Goal: Information Seeking & Learning: Find specific fact

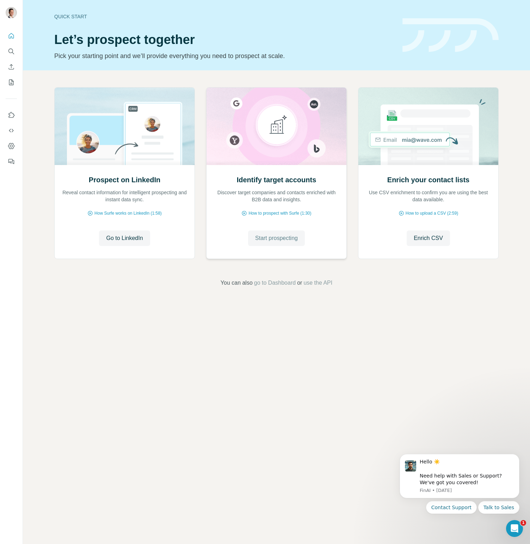
click at [277, 239] on span "Start prospecting" at bounding box center [276, 238] width 43 height 8
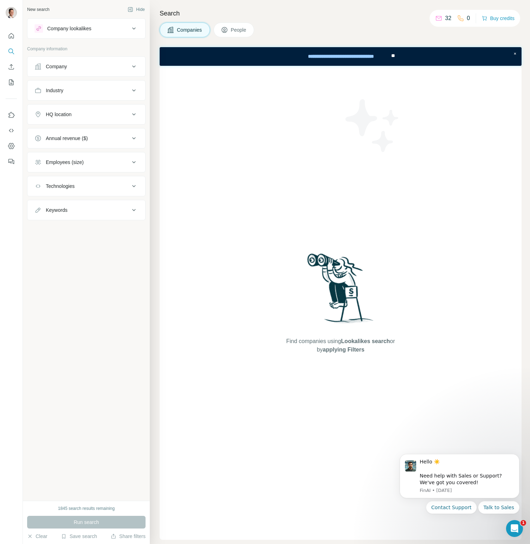
click at [228, 30] on icon at bounding box center [224, 29] width 7 height 7
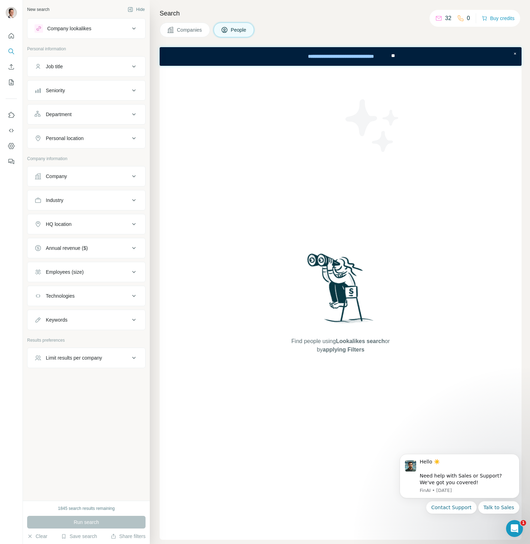
click at [131, 26] on icon at bounding box center [134, 28] width 8 height 8
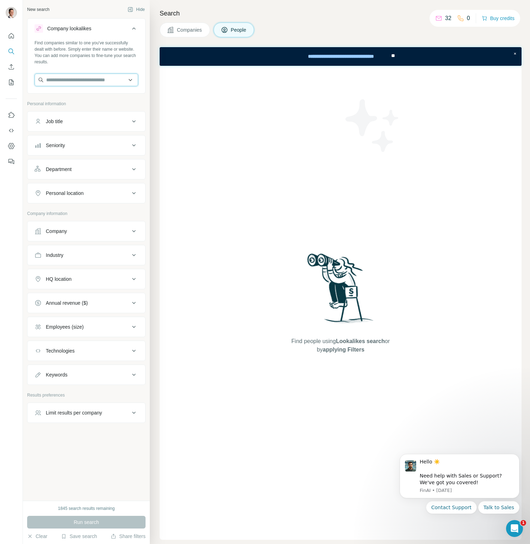
click at [77, 80] on input "text" at bounding box center [87, 80] width 104 height 13
type input "*"
type input "*****"
click at [70, 100] on p "[DOMAIN_NAME]" at bounding box center [72, 102] width 34 height 6
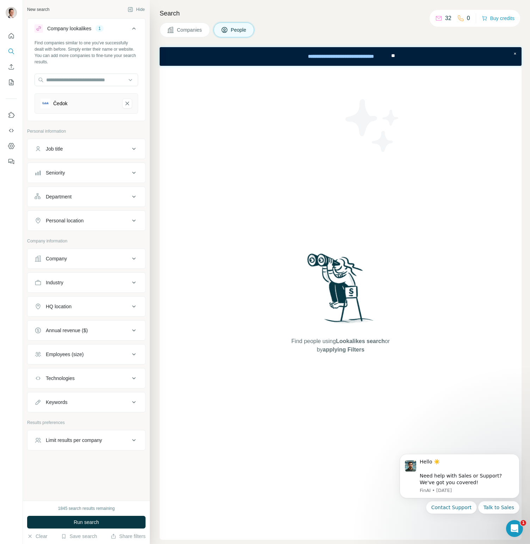
click at [121, 151] on div "Job title" at bounding box center [82, 148] width 95 height 7
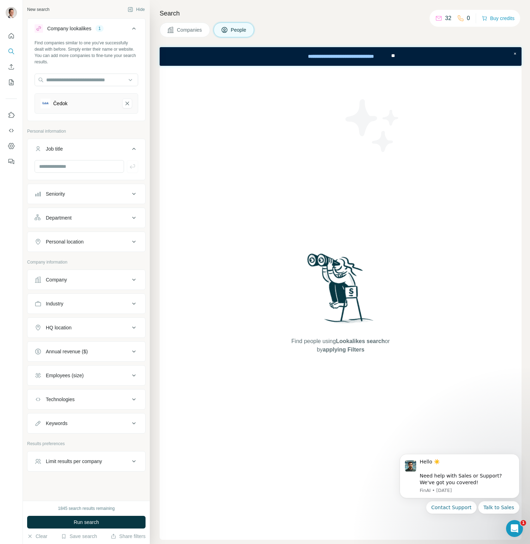
click at [133, 148] on icon at bounding box center [134, 149] width 4 height 2
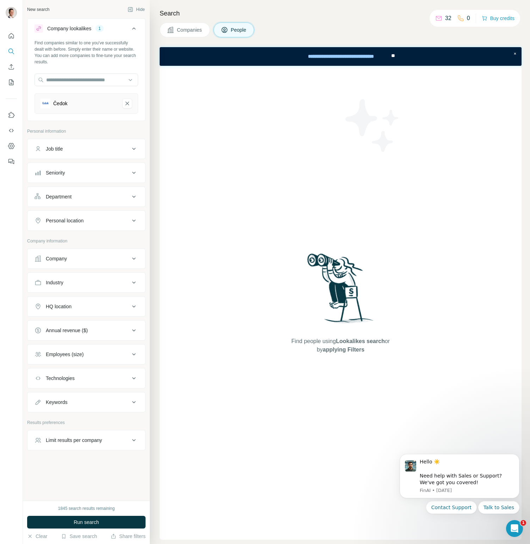
click at [134, 173] on icon at bounding box center [134, 173] width 4 height 2
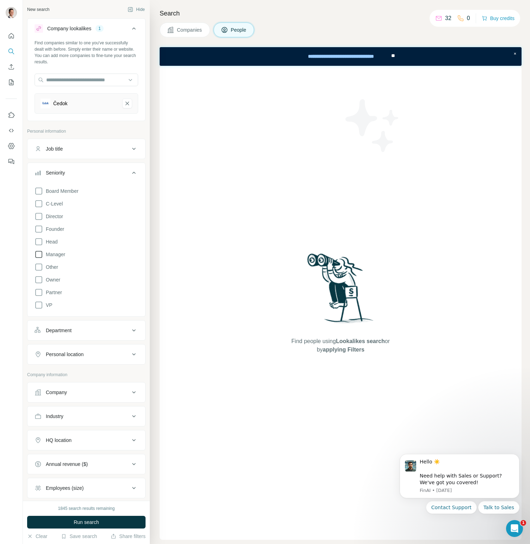
click at [40, 252] on icon at bounding box center [39, 254] width 8 height 8
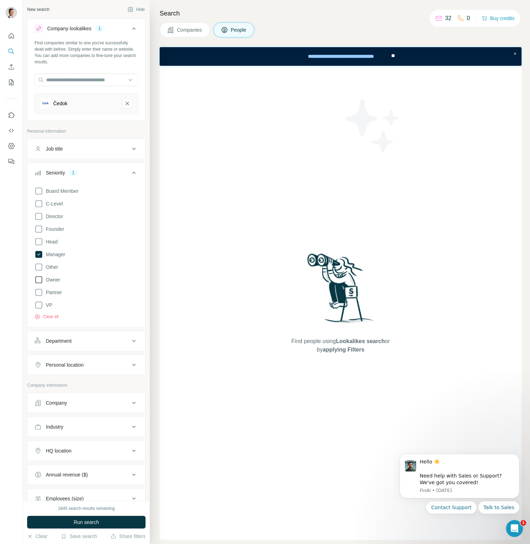
click at [39, 279] on icon at bounding box center [39, 280] width 8 height 8
click at [41, 202] on icon at bounding box center [39, 204] width 8 height 8
click at [135, 172] on icon at bounding box center [134, 173] width 8 height 8
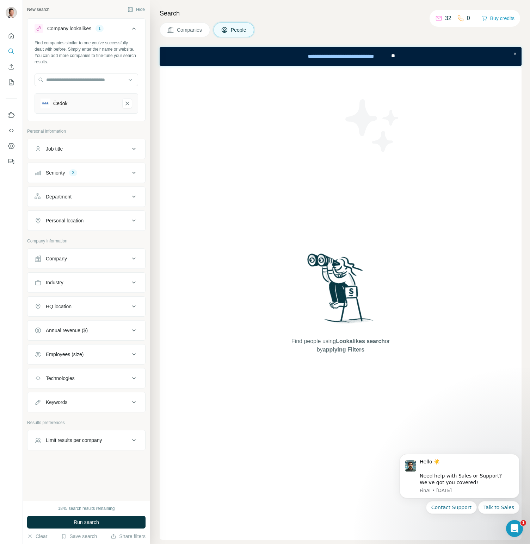
click at [133, 198] on icon at bounding box center [134, 197] width 8 height 8
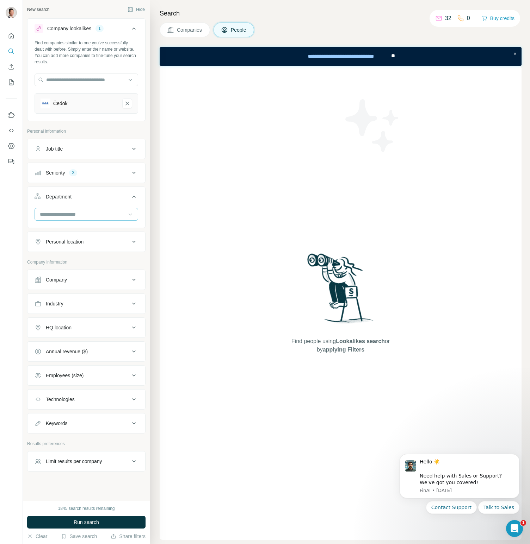
scroll to position [1, 0]
click at [128, 212] on icon at bounding box center [130, 213] width 7 height 7
click at [65, 242] on div "Sales" at bounding box center [86, 242] width 92 height 7
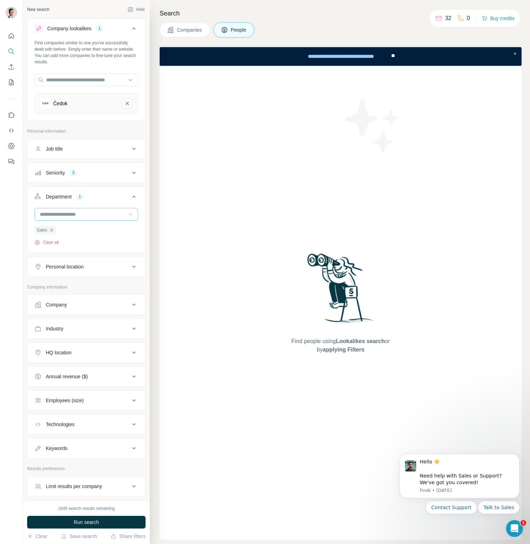
click at [131, 265] on icon at bounding box center [134, 267] width 8 height 8
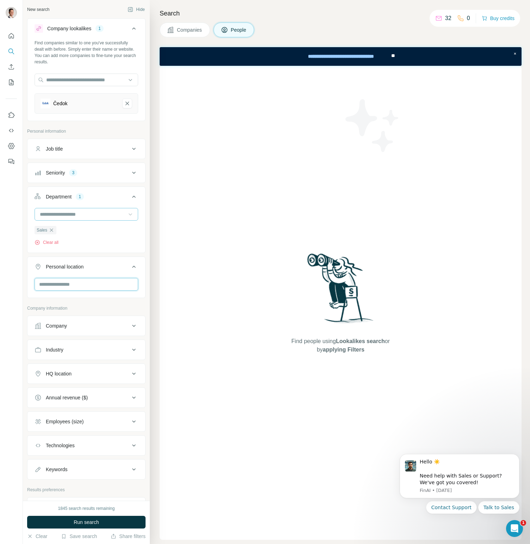
click at [98, 287] on input "text" at bounding box center [87, 284] width 104 height 13
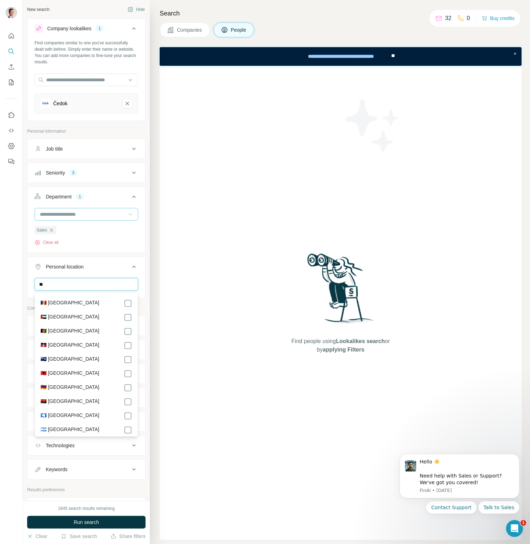
type input "*"
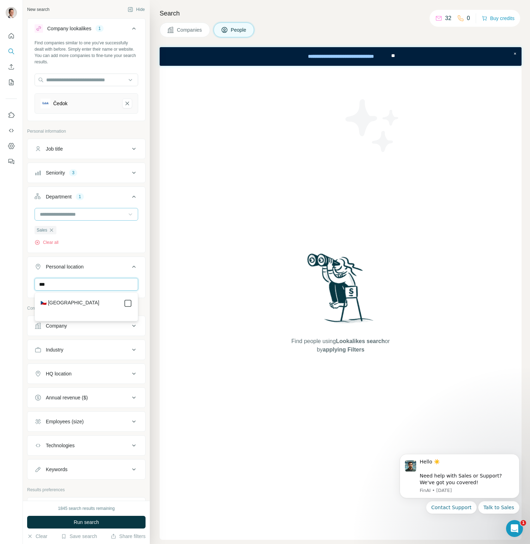
type input "***"
click at [119, 261] on button "Personal location 1" at bounding box center [86, 268] width 118 height 20
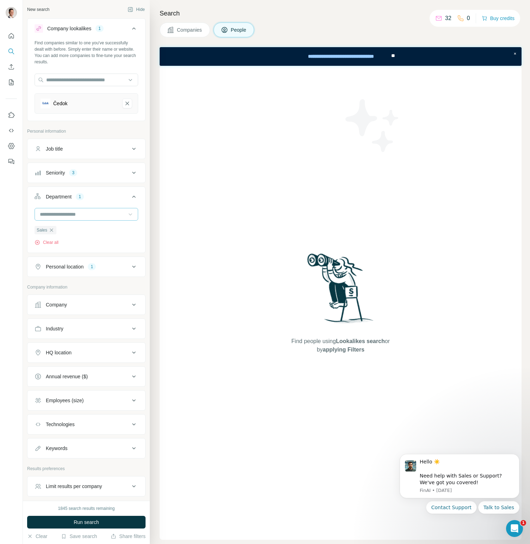
scroll to position [28, 0]
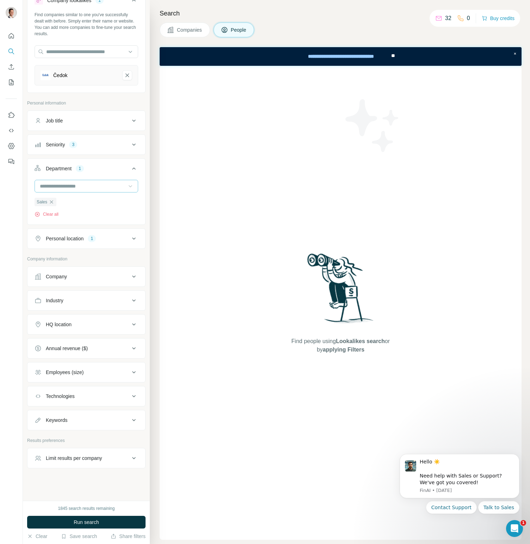
click at [99, 522] on span "Run search" at bounding box center [86, 522] width 25 height 7
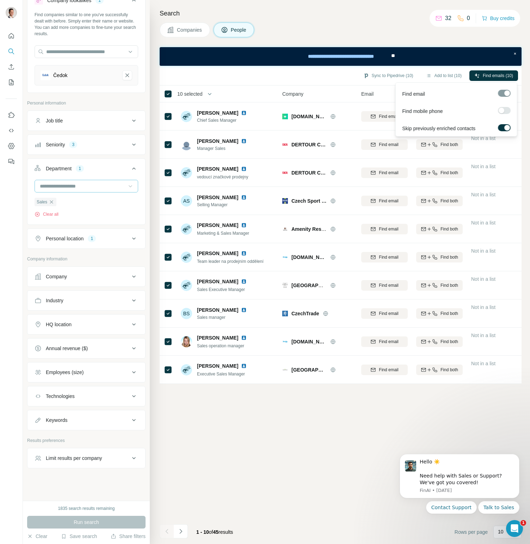
click at [503, 110] on div at bounding box center [501, 111] width 6 height 6
click at [506, 110] on div at bounding box center [507, 111] width 6 height 6
click at [506, 110] on label at bounding box center [503, 110] width 13 height 7
click at [485, 37] on div "Search Companies People Sync to Pipedrive (10) Add to list (10) Find emails (10…" at bounding box center [340, 272] width 380 height 544
click at [503, 109] on label at bounding box center [503, 110] width 13 height 7
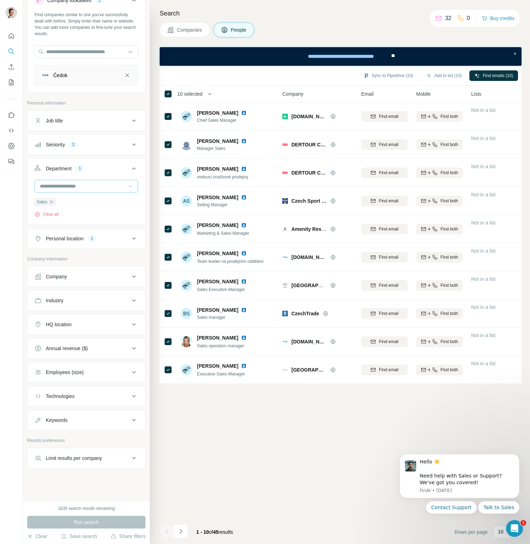
click at [461, 35] on div "Companies People" at bounding box center [340, 30] width 362 height 15
click at [134, 277] on icon at bounding box center [134, 277] width 4 height 2
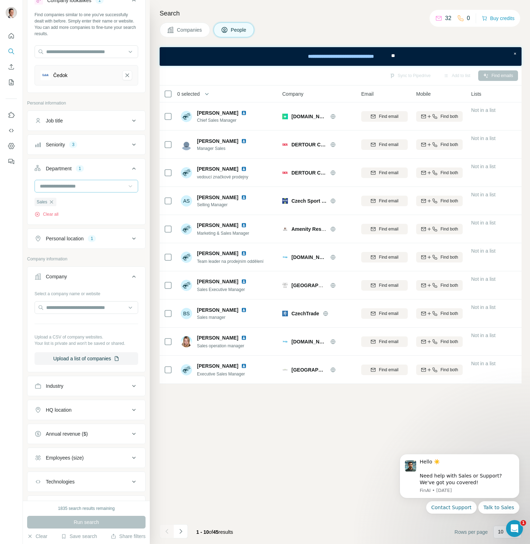
click at [133, 276] on icon at bounding box center [134, 277] width 4 height 2
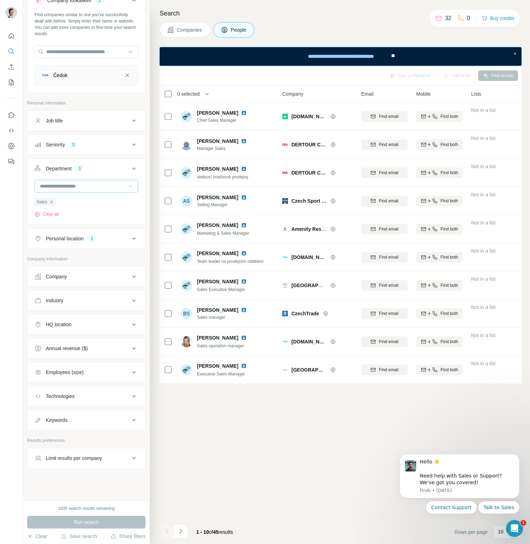
click at [132, 302] on icon at bounding box center [134, 300] width 8 height 8
click at [131, 319] on icon at bounding box center [130, 318] width 7 height 7
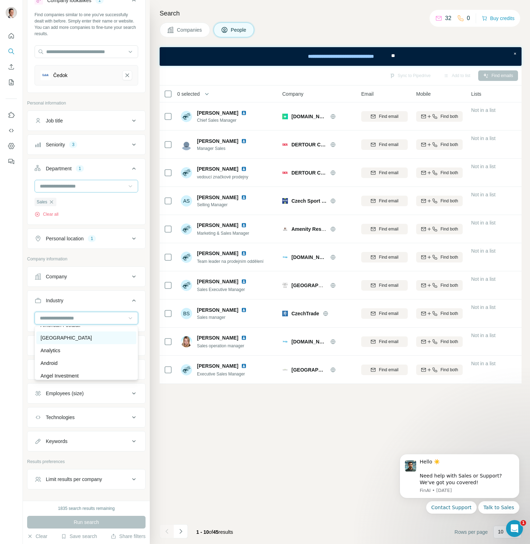
scroll to position [214, 0]
click at [134, 300] on icon at bounding box center [134, 300] width 8 height 8
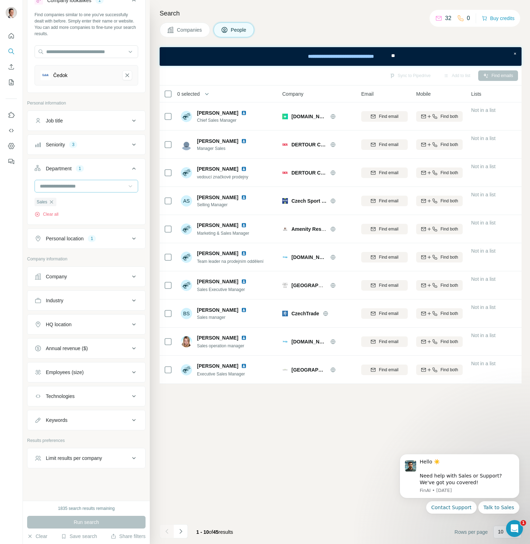
click at [135, 324] on icon at bounding box center [134, 324] width 8 height 8
click at [101, 338] on input "text" at bounding box center [87, 342] width 104 height 13
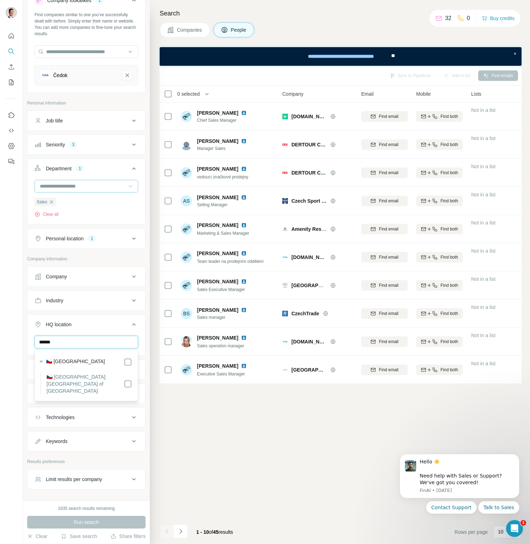
drag, startPoint x: 48, startPoint y: 344, endPoint x: 25, endPoint y: 343, distance: 22.9
click at [25, 343] on div "New search Hide Company lookalikes 1 Find companies similar to one you've succe…" at bounding box center [86, 250] width 127 height 501
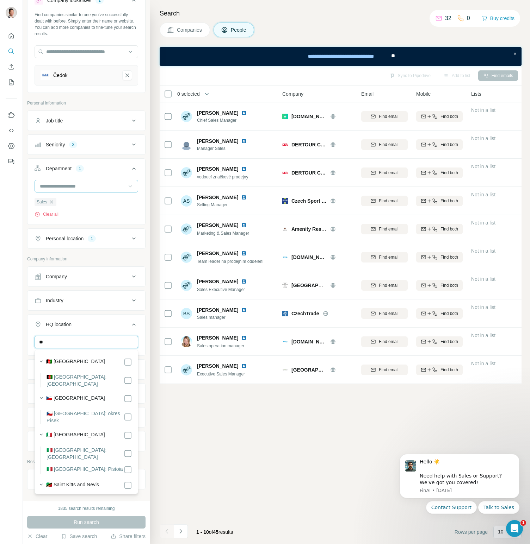
type input "*"
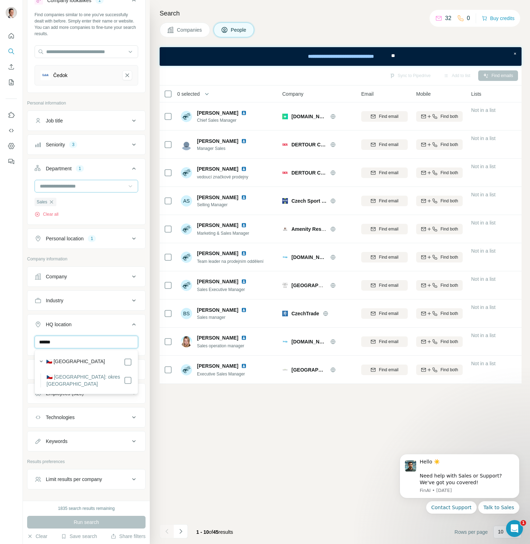
type input "******"
click at [150, 340] on div "Search Companies People Sync to Pipedrive Add to list Find emails 0 selected Pe…" at bounding box center [340, 272] width 380 height 544
click at [133, 418] on icon at bounding box center [134, 417] width 8 height 8
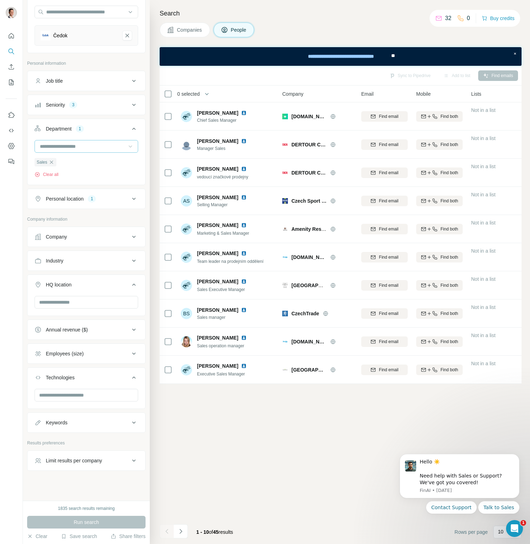
scroll to position [69, 0]
click at [102, 394] on input "text" at bounding box center [87, 394] width 104 height 13
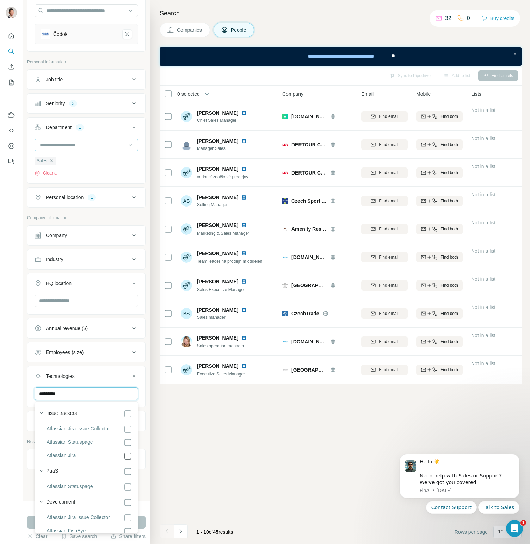
type input "*********"
click at [165, 429] on div "Sync to Pipedrive Add to list Find emails 0 selected People Company Email Mobil…" at bounding box center [340, 305] width 362 height 478
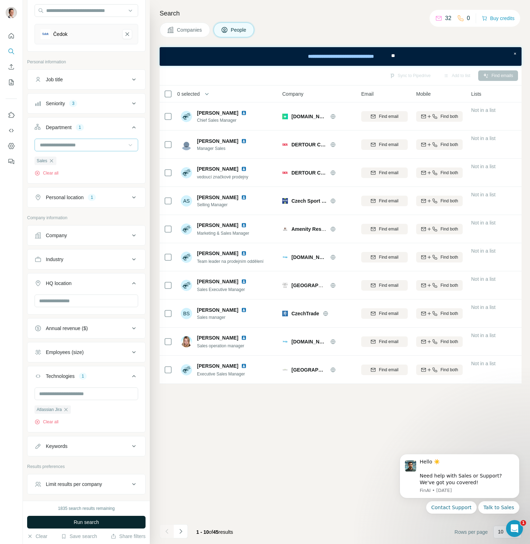
click at [96, 523] on span "Run search" at bounding box center [86, 522] width 25 height 7
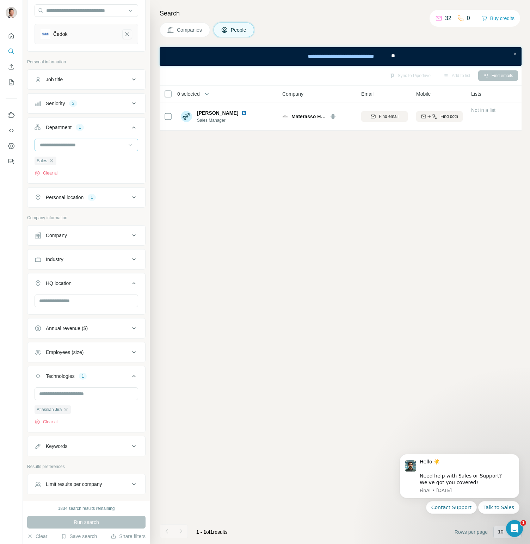
click at [129, 33] on icon "Čedok-remove-button" at bounding box center [127, 34] width 6 height 7
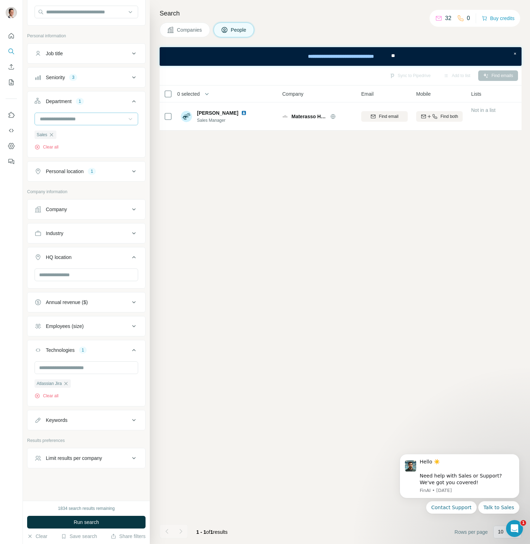
scroll to position [68, 0]
click at [104, 522] on button "Run search" at bounding box center [86, 522] width 118 height 13
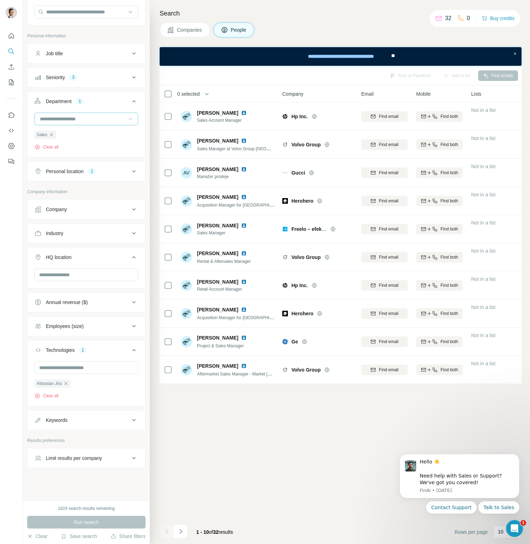
click at [107, 233] on div "Industry" at bounding box center [82, 233] width 95 height 7
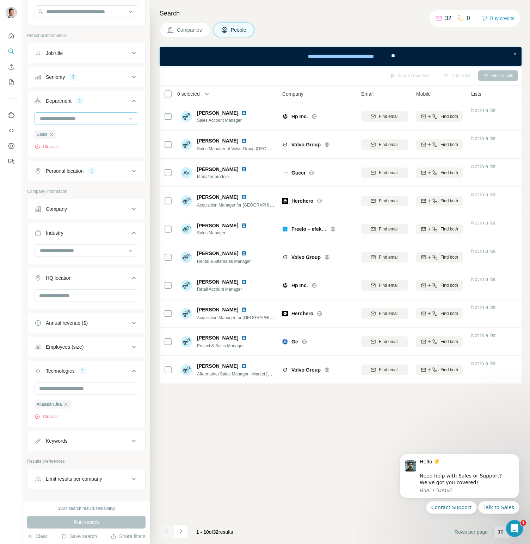
click at [126, 232] on div "Industry" at bounding box center [82, 233] width 95 height 7
